Goal: Task Accomplishment & Management: Use online tool/utility

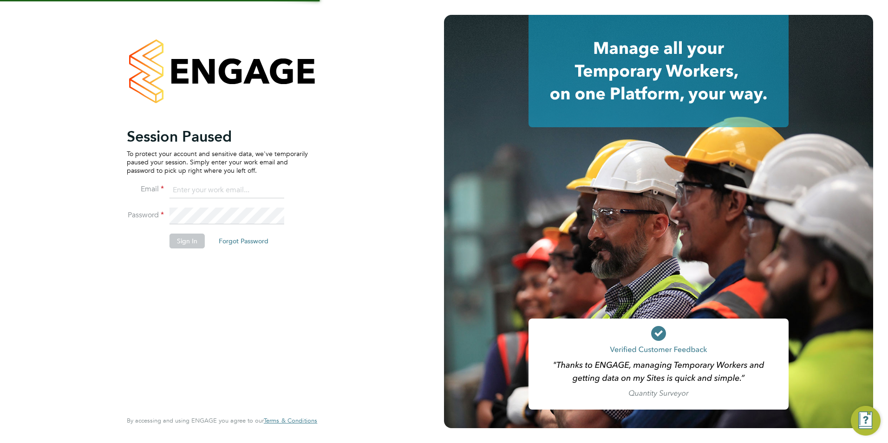
type input "[EMAIL_ADDRESS][PERSON_NAME][DOMAIN_NAME]"
click at [178, 242] on button "Sign In" at bounding box center [187, 241] width 35 height 15
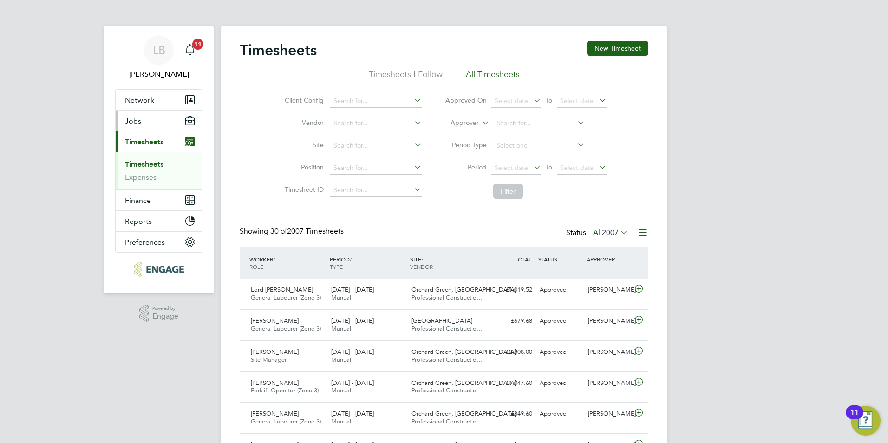
click at [151, 121] on button "Jobs" at bounding box center [159, 121] width 86 height 20
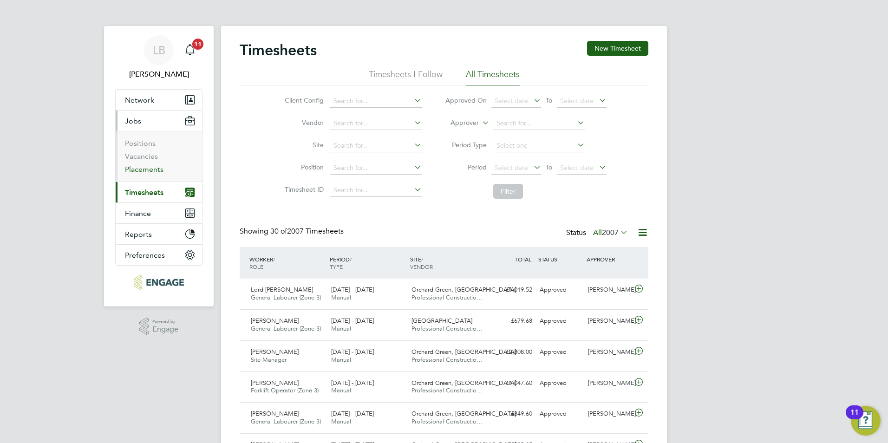
click at [146, 172] on link "Placements" at bounding box center [144, 169] width 39 height 9
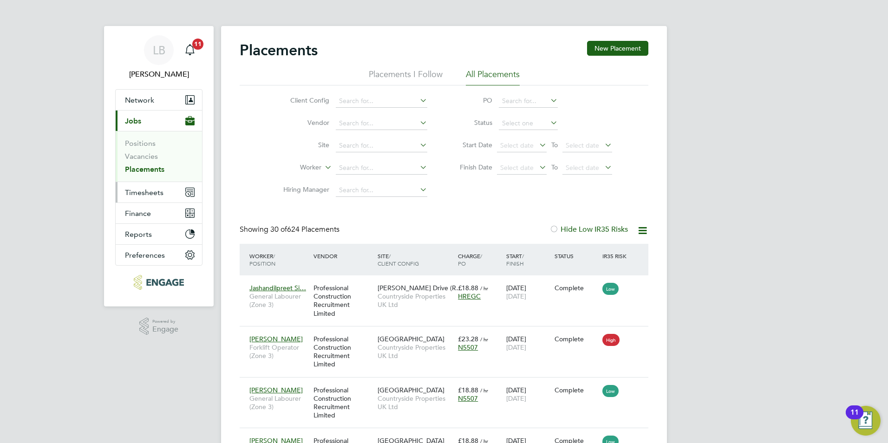
click at [149, 196] on span "Timesheets" at bounding box center [144, 192] width 39 height 9
click at [143, 196] on span "Timesheets" at bounding box center [144, 192] width 39 height 9
click at [147, 191] on span "Timesheets" at bounding box center [144, 192] width 39 height 9
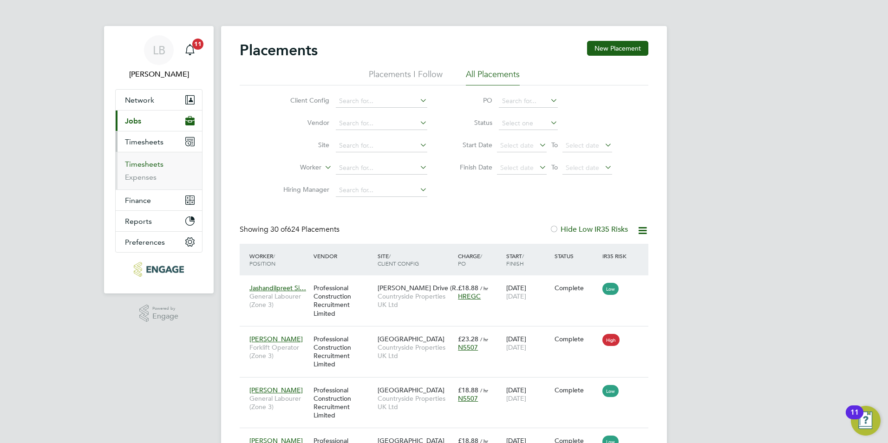
click at [145, 166] on link "Timesheets" at bounding box center [144, 164] width 39 height 9
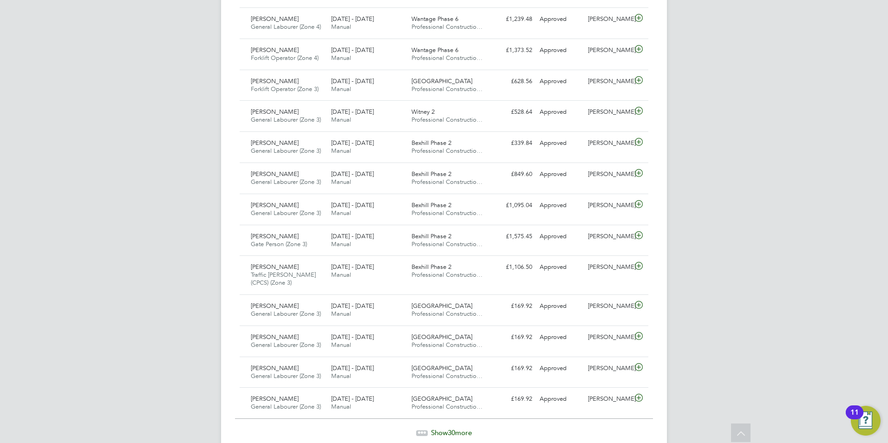
scroll to position [836, 0]
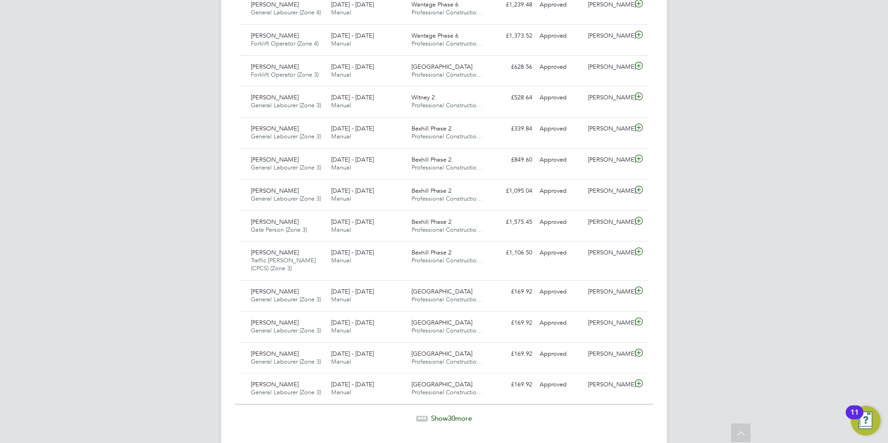
click at [441, 415] on span "Show 30 more" at bounding box center [451, 418] width 41 height 9
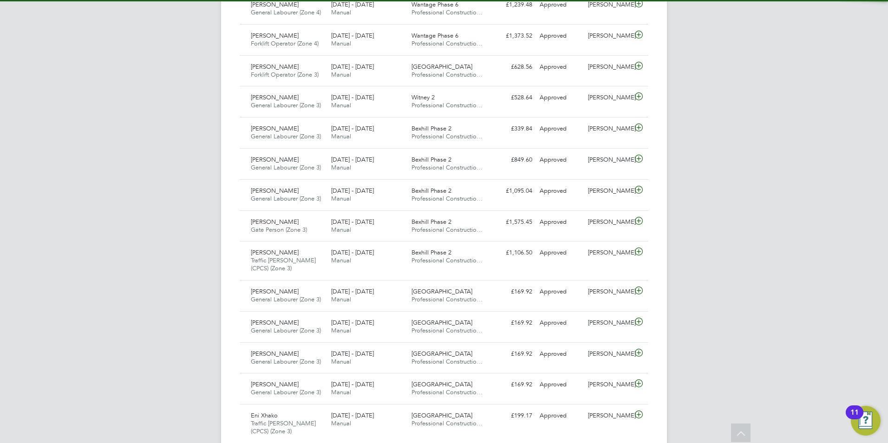
scroll to position [24, 81]
